Goal: Navigation & Orientation: Find specific page/section

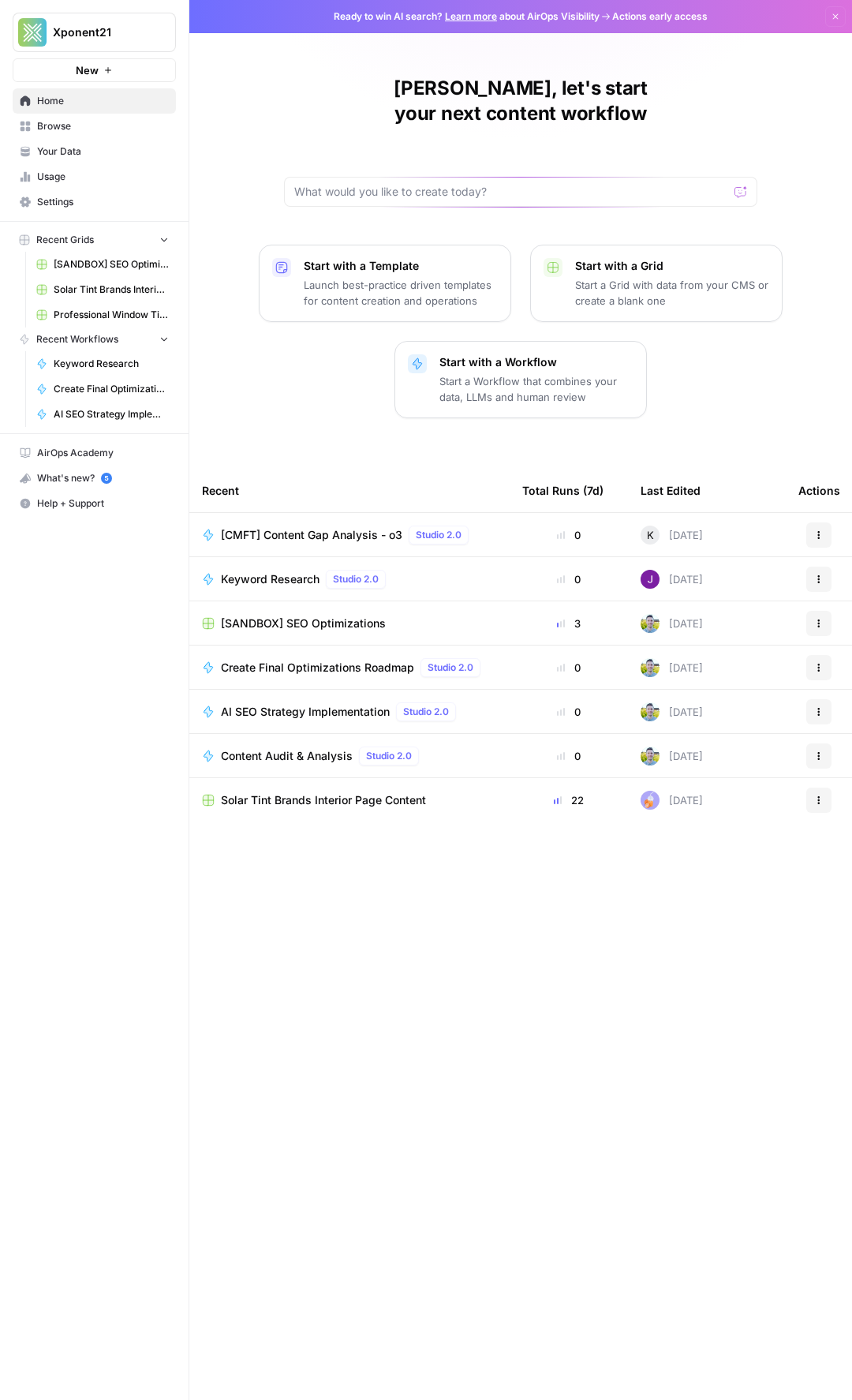
click at [101, 139] on link "Your Data" at bounding box center [94, 151] width 163 height 25
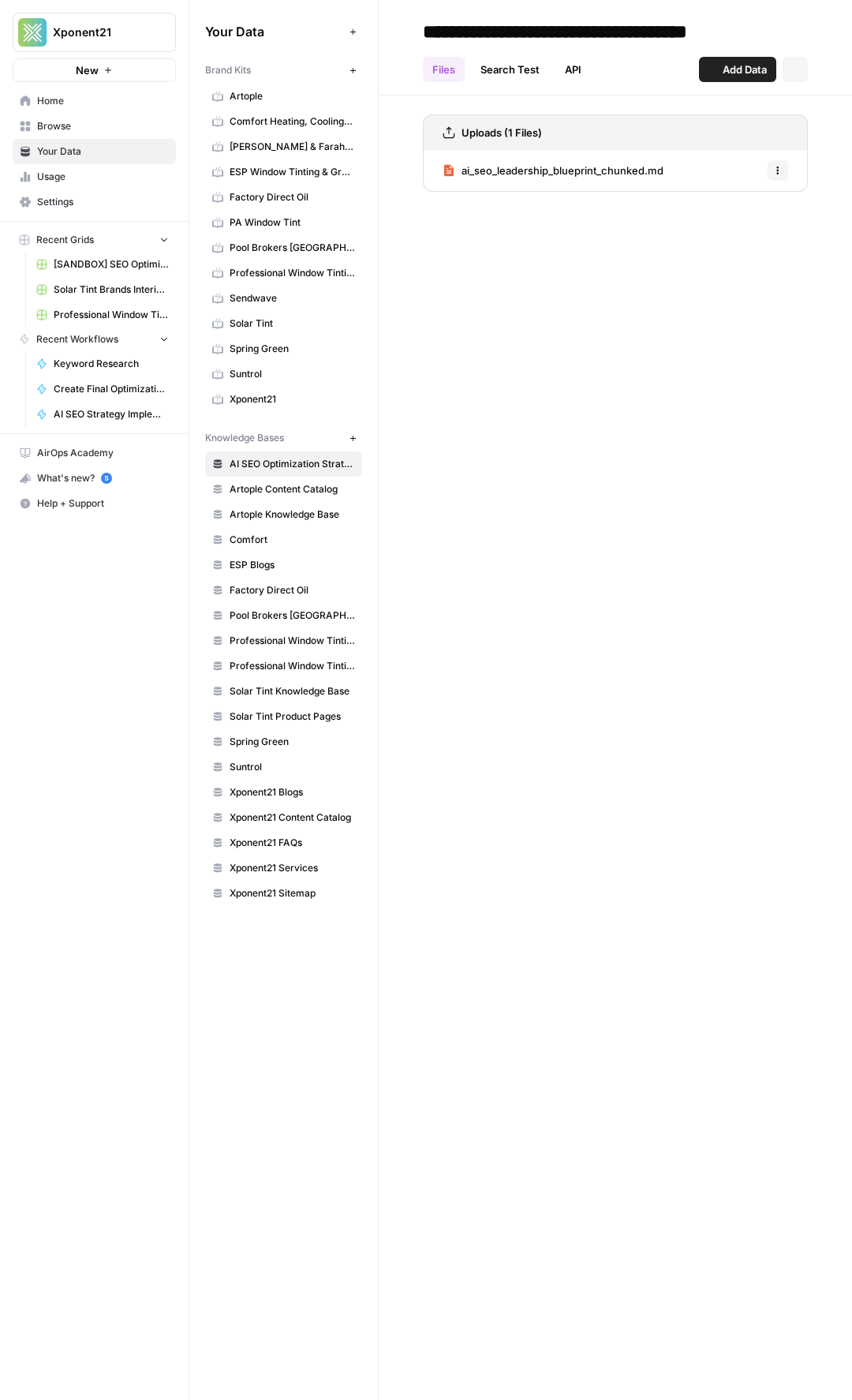
click at [103, 130] on span "Browse" at bounding box center [103, 126] width 132 height 15
